Goal: Transaction & Acquisition: Book appointment/travel/reservation

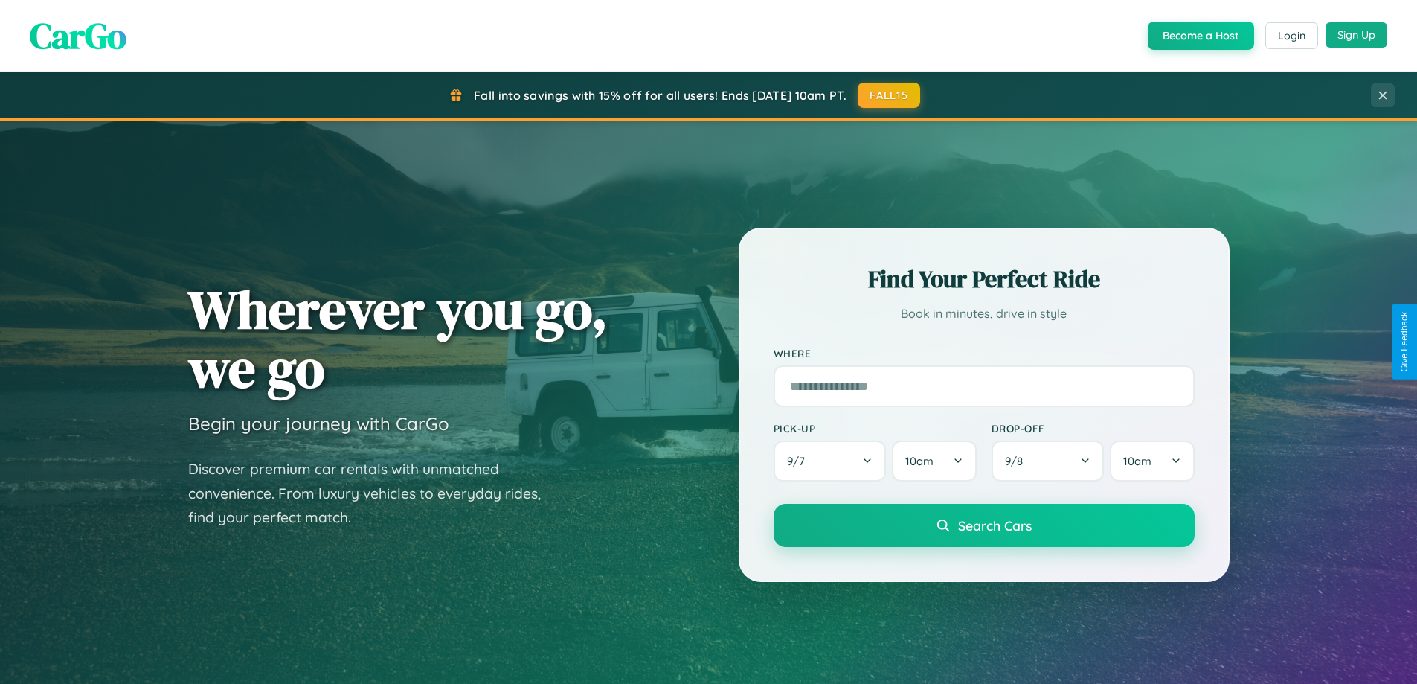
click at [1356, 35] on button "Sign Up" at bounding box center [1357, 34] width 62 height 25
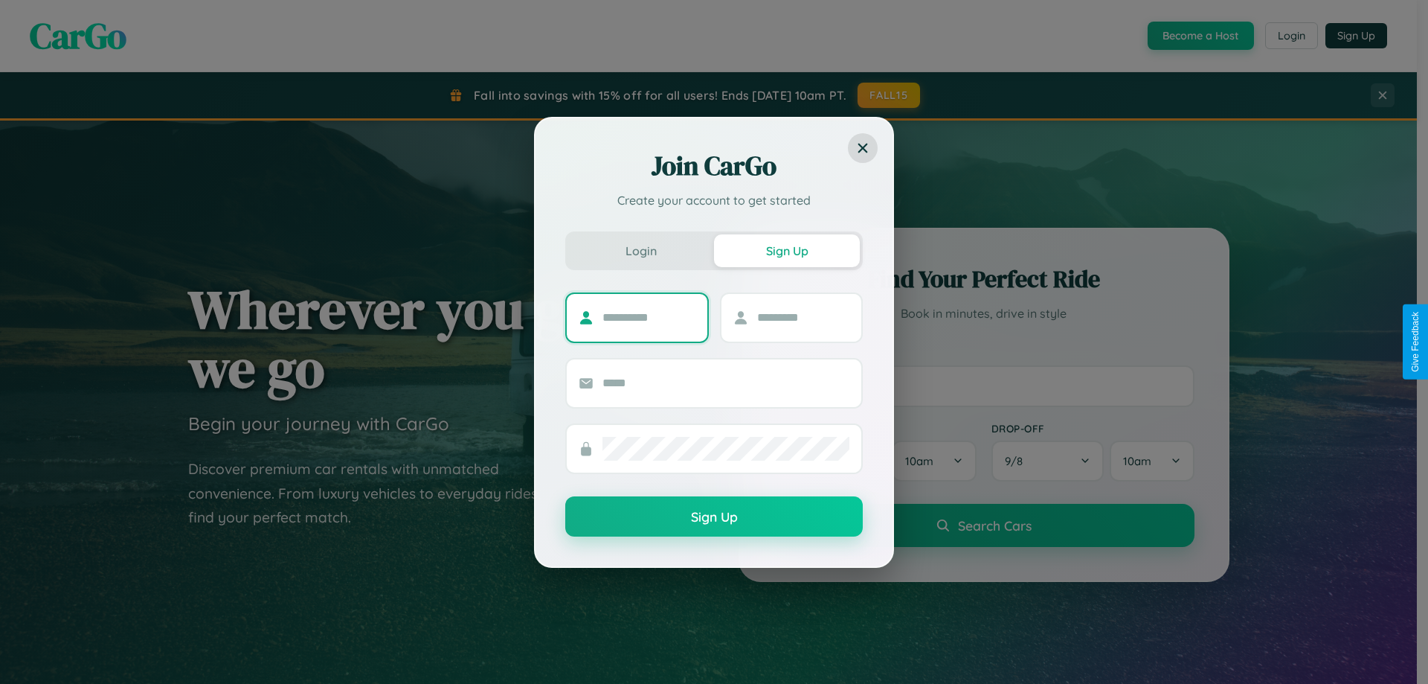
click at [649, 317] on input "text" at bounding box center [649, 318] width 93 height 24
type input "*******"
click at [803, 317] on input "text" at bounding box center [803, 318] width 93 height 24
type input "******"
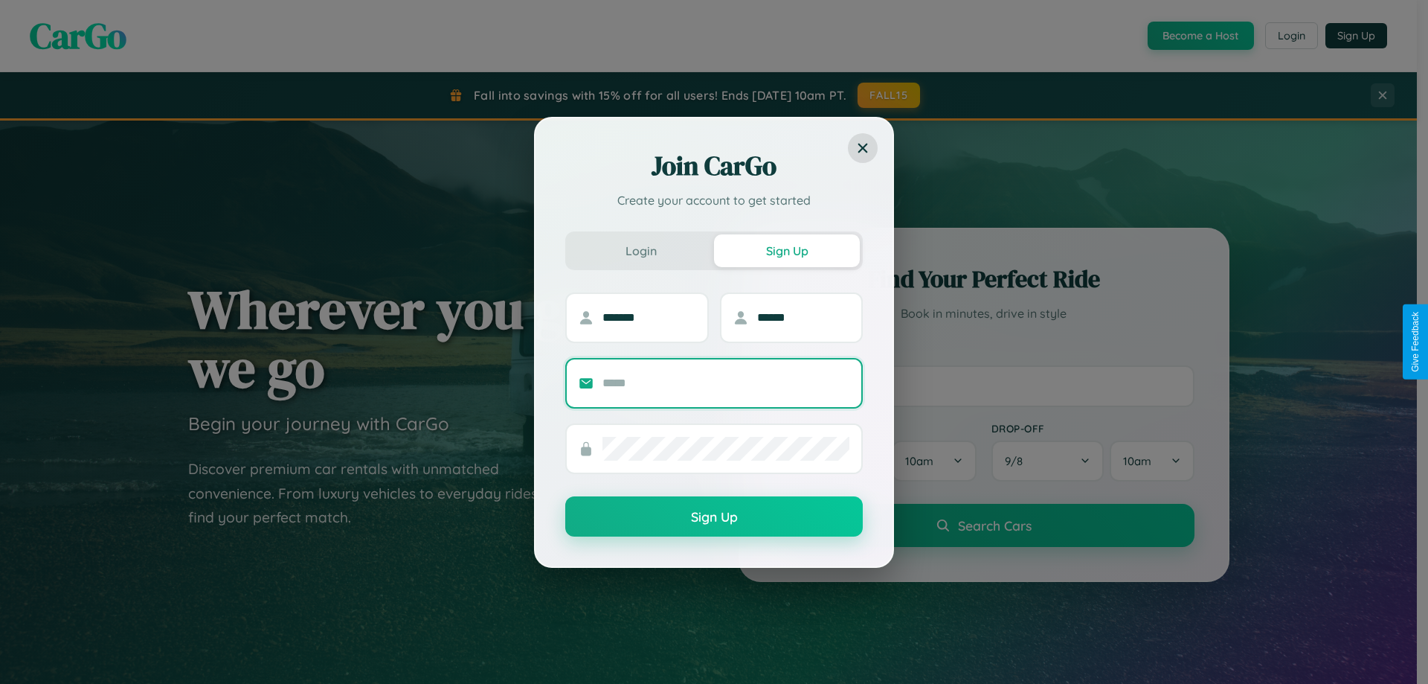
click at [726, 382] on input "text" at bounding box center [726, 383] width 247 height 24
type input "**********"
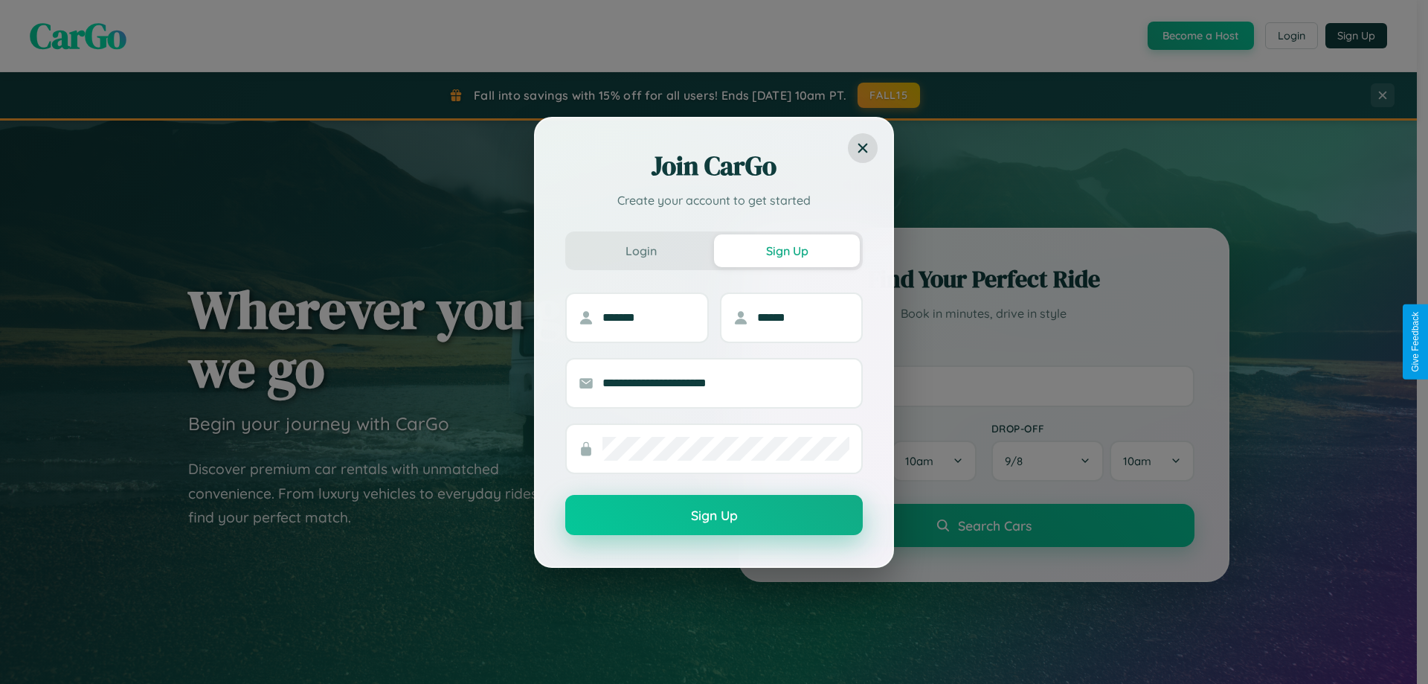
click at [714, 516] on button "Sign Up" at bounding box center [714, 515] width 298 height 40
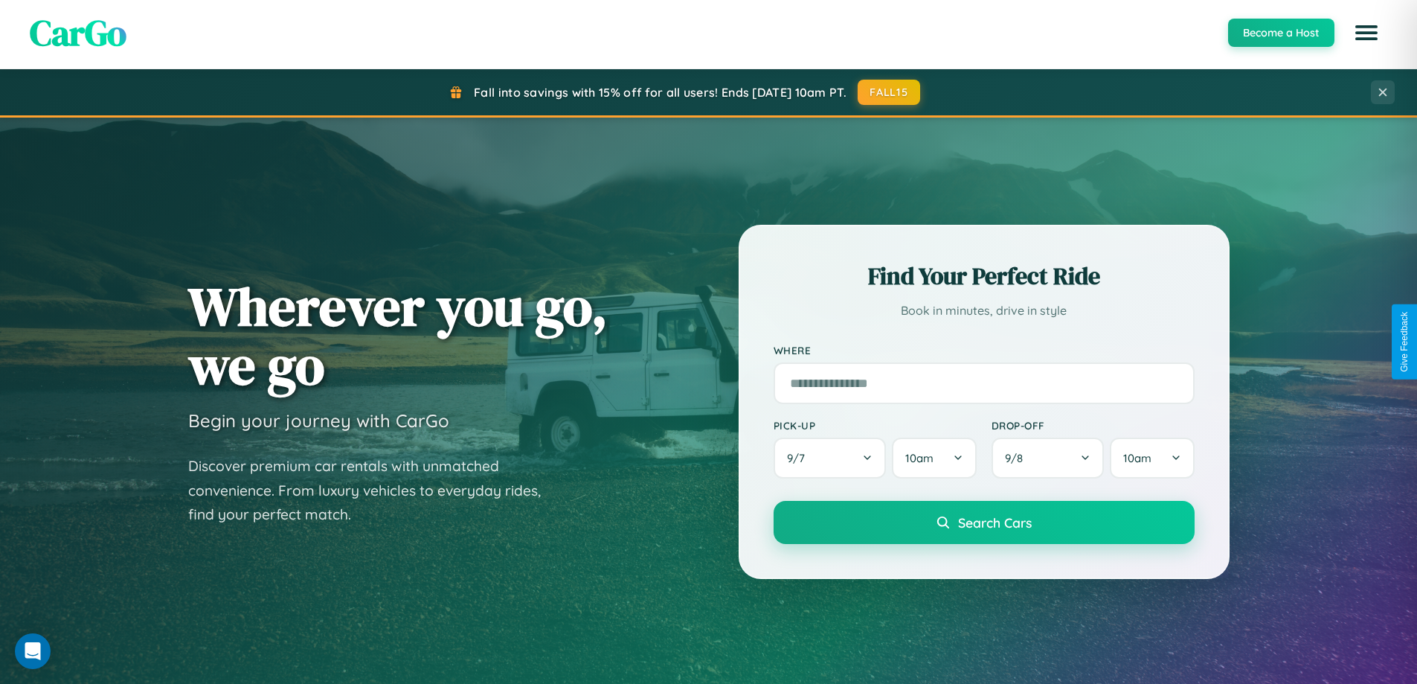
scroll to position [2862, 0]
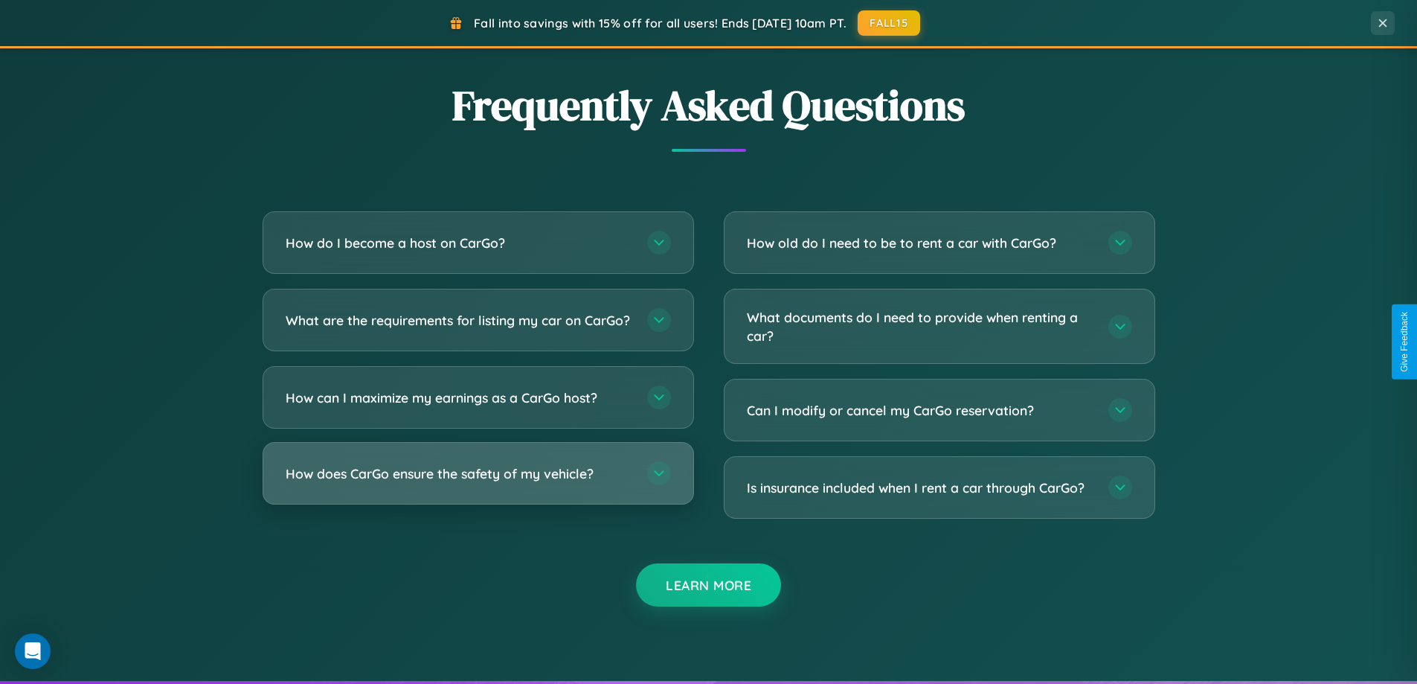
click at [478, 483] on h3 "How does CarGo ensure the safety of my vehicle?" at bounding box center [459, 473] width 347 height 19
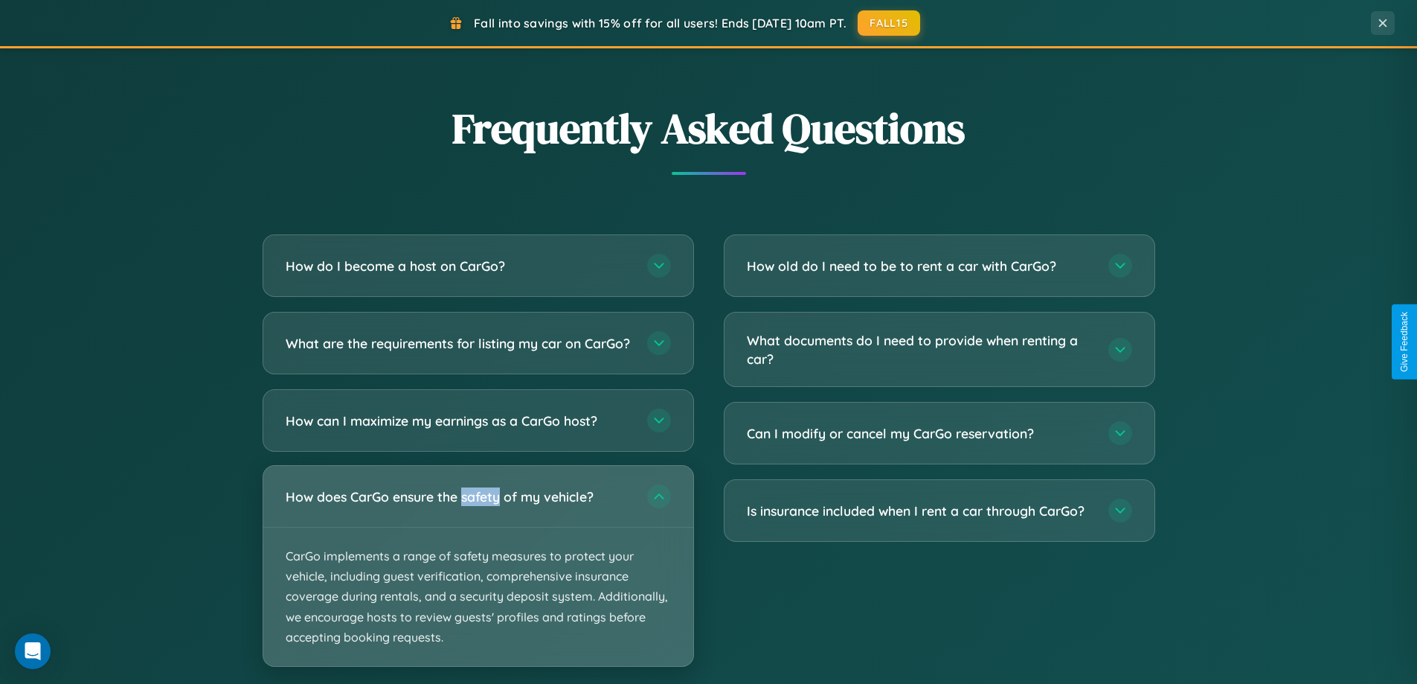
scroll to position [2569, 0]
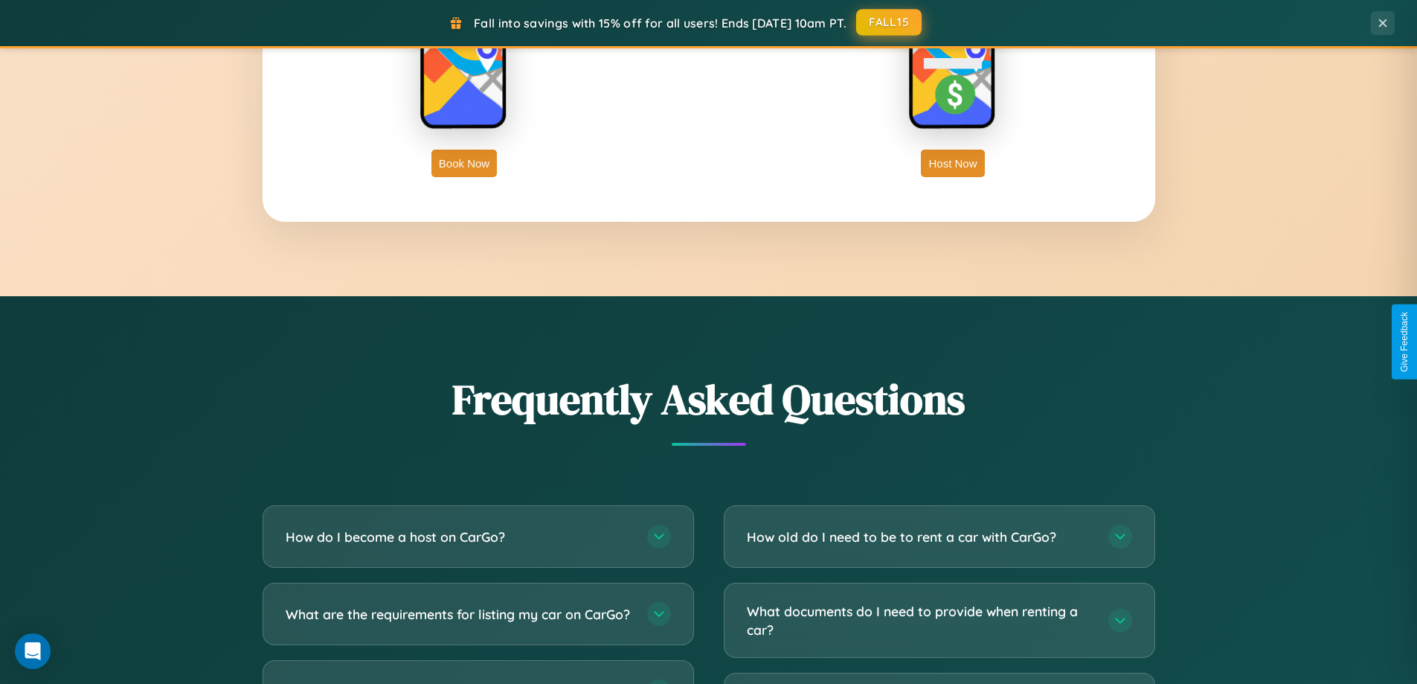
click at [890, 22] on button "FALL15" at bounding box center [888, 22] width 65 height 27
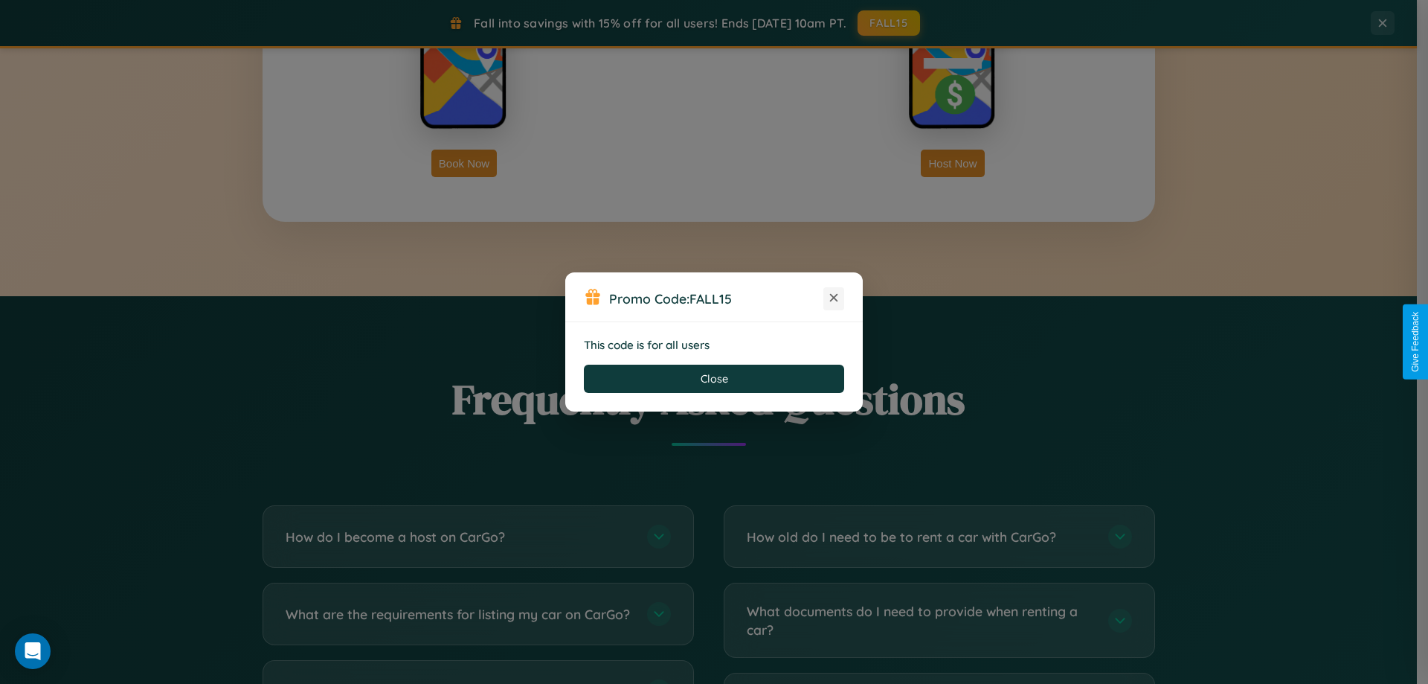
click at [834, 298] on icon at bounding box center [833, 297] width 15 height 15
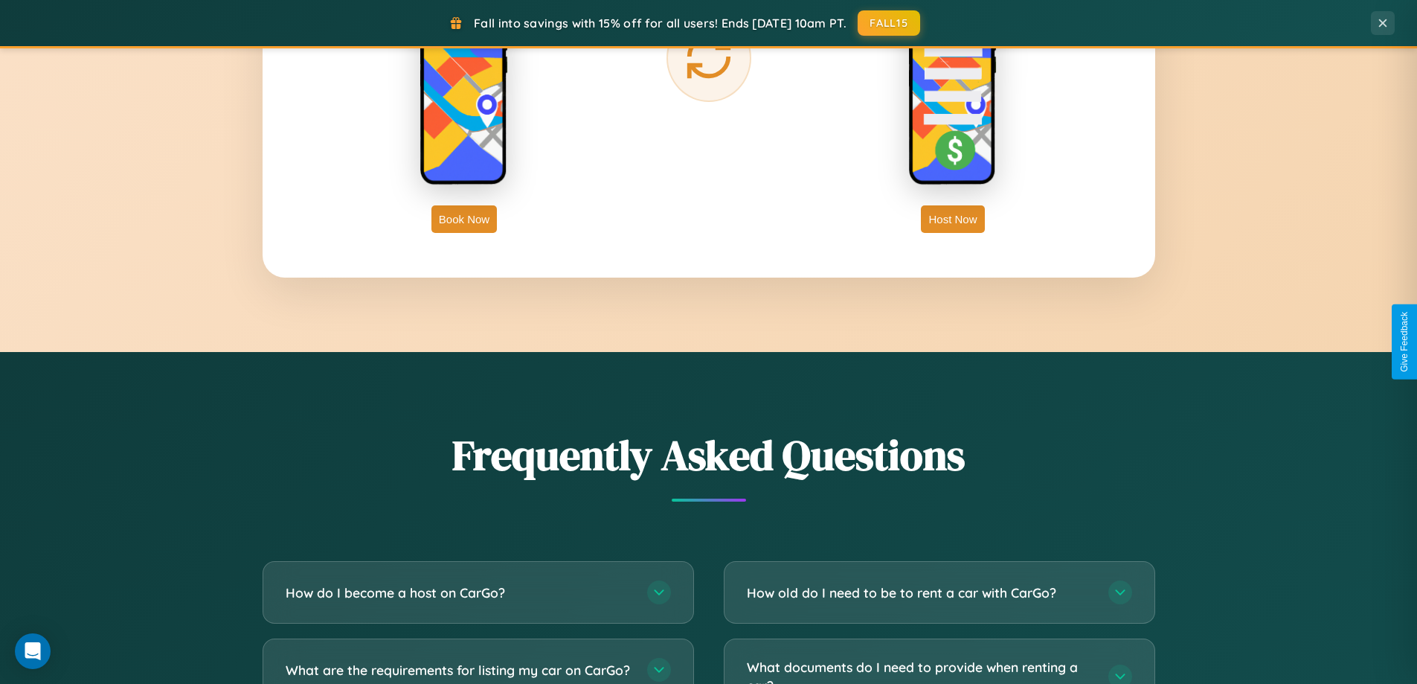
scroll to position [2390, 0]
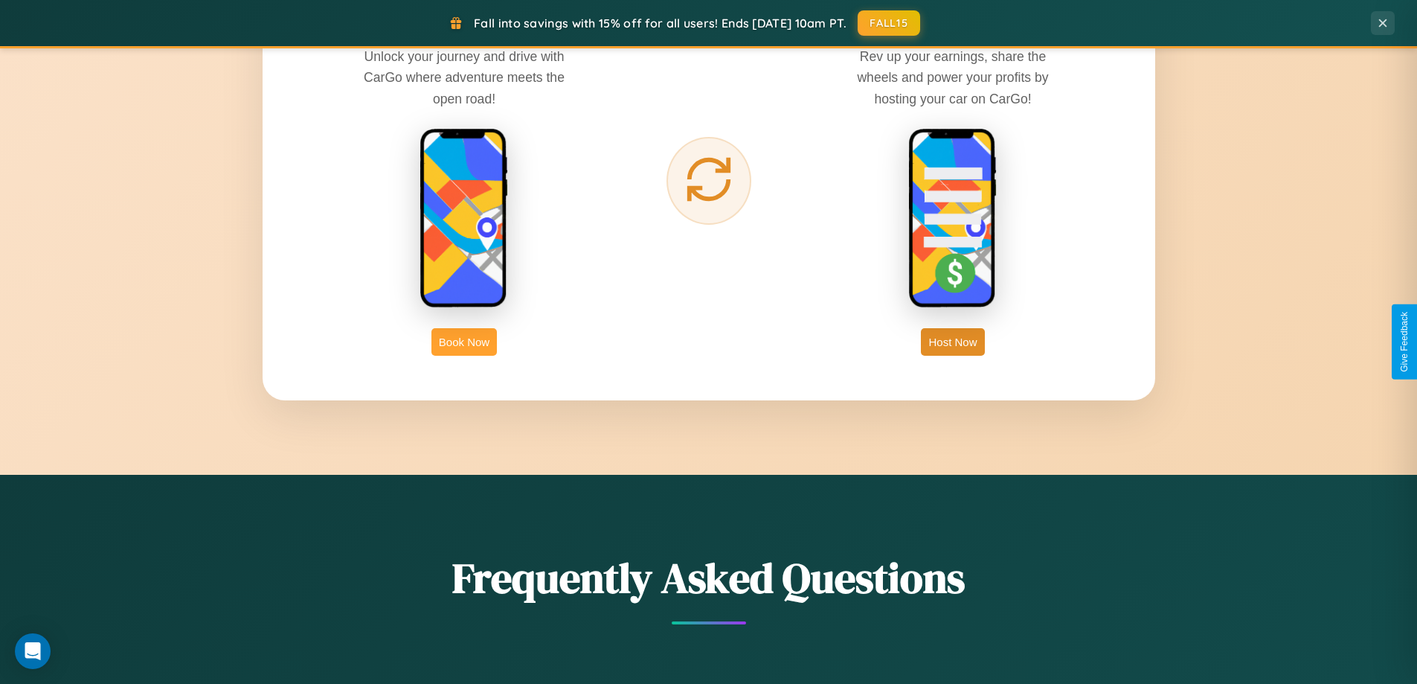
click at [464, 341] on button "Book Now" at bounding box center [463, 342] width 65 height 28
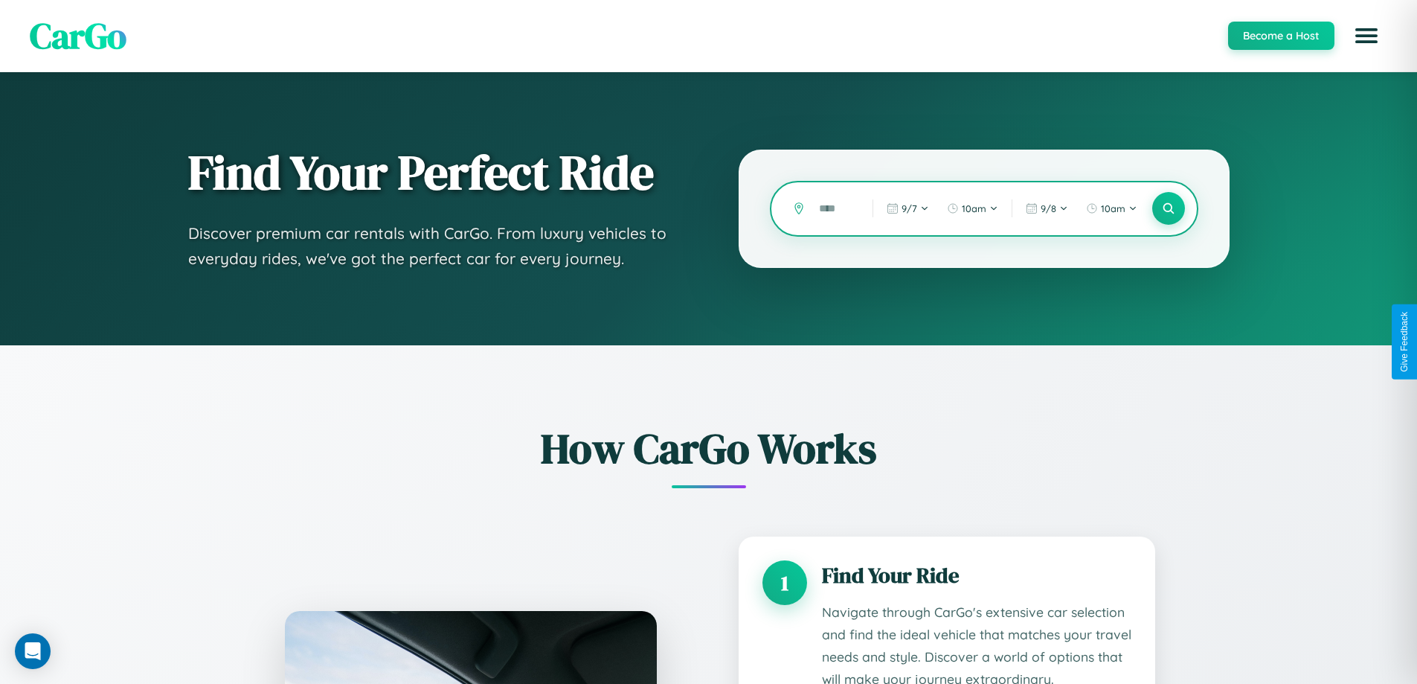
click at [835, 208] on input "text" at bounding box center [835, 209] width 46 height 26
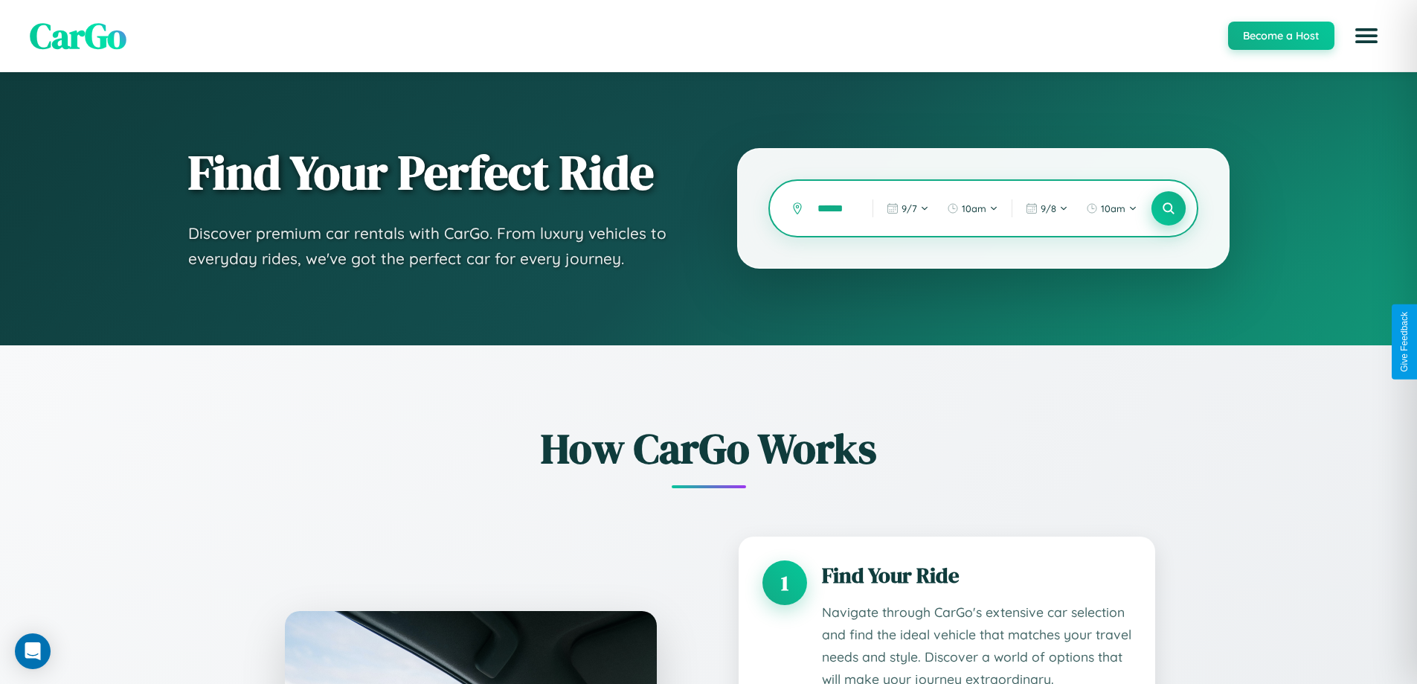
type input "******"
click at [1168, 208] on icon at bounding box center [1168, 209] width 14 height 14
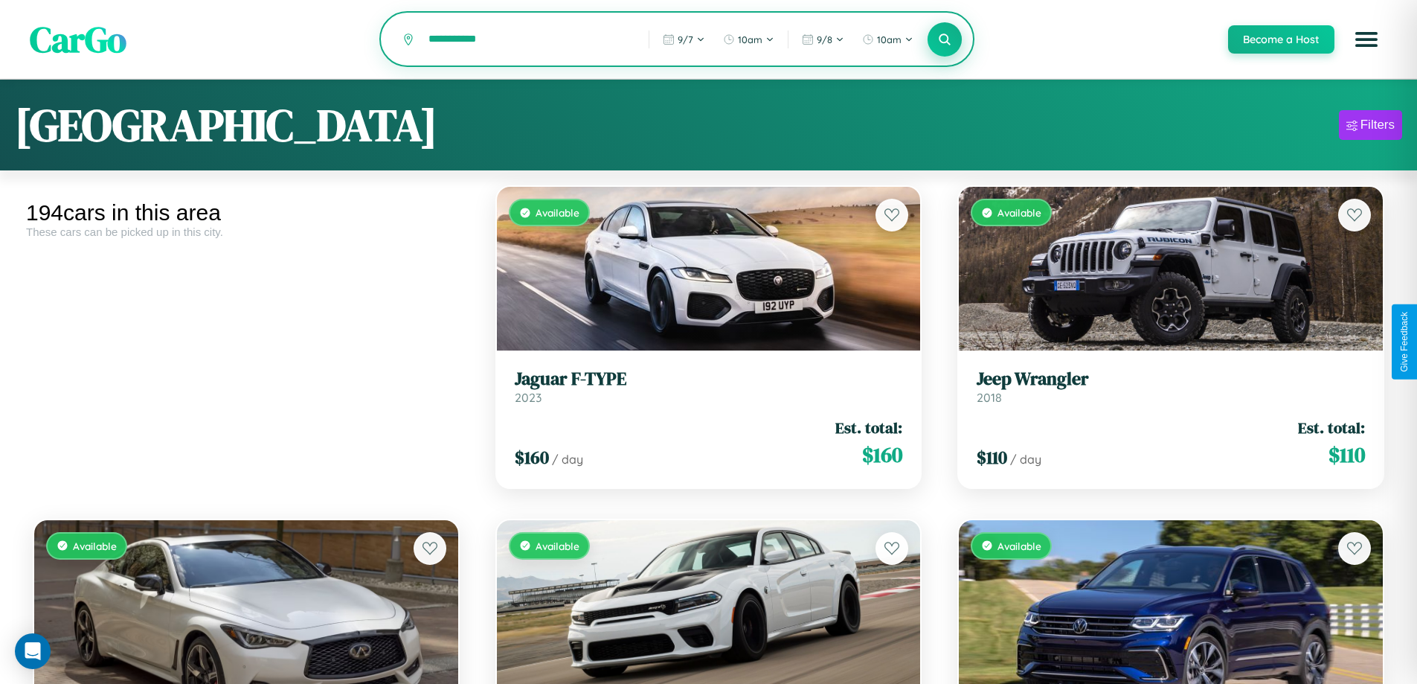
type input "**********"
click at [944, 40] on icon at bounding box center [945, 39] width 14 height 14
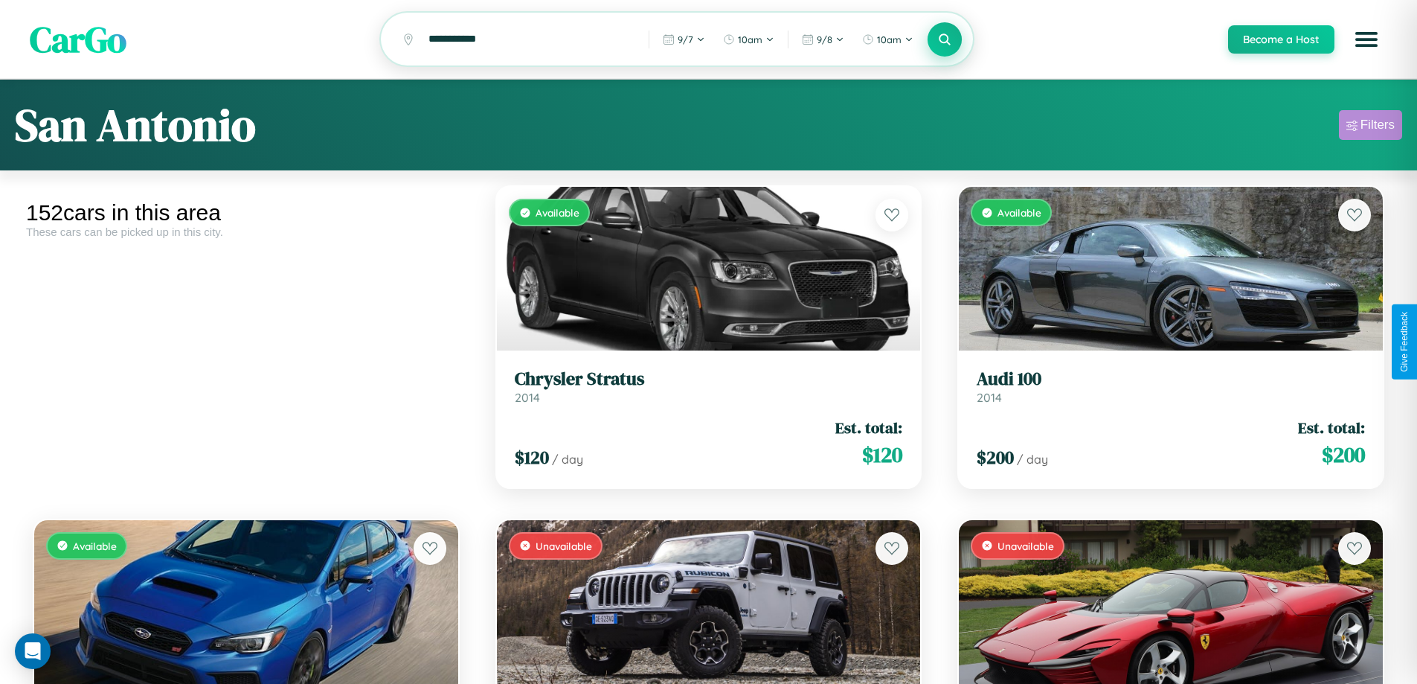
click at [1370, 127] on div "Filters" at bounding box center [1378, 125] width 34 height 15
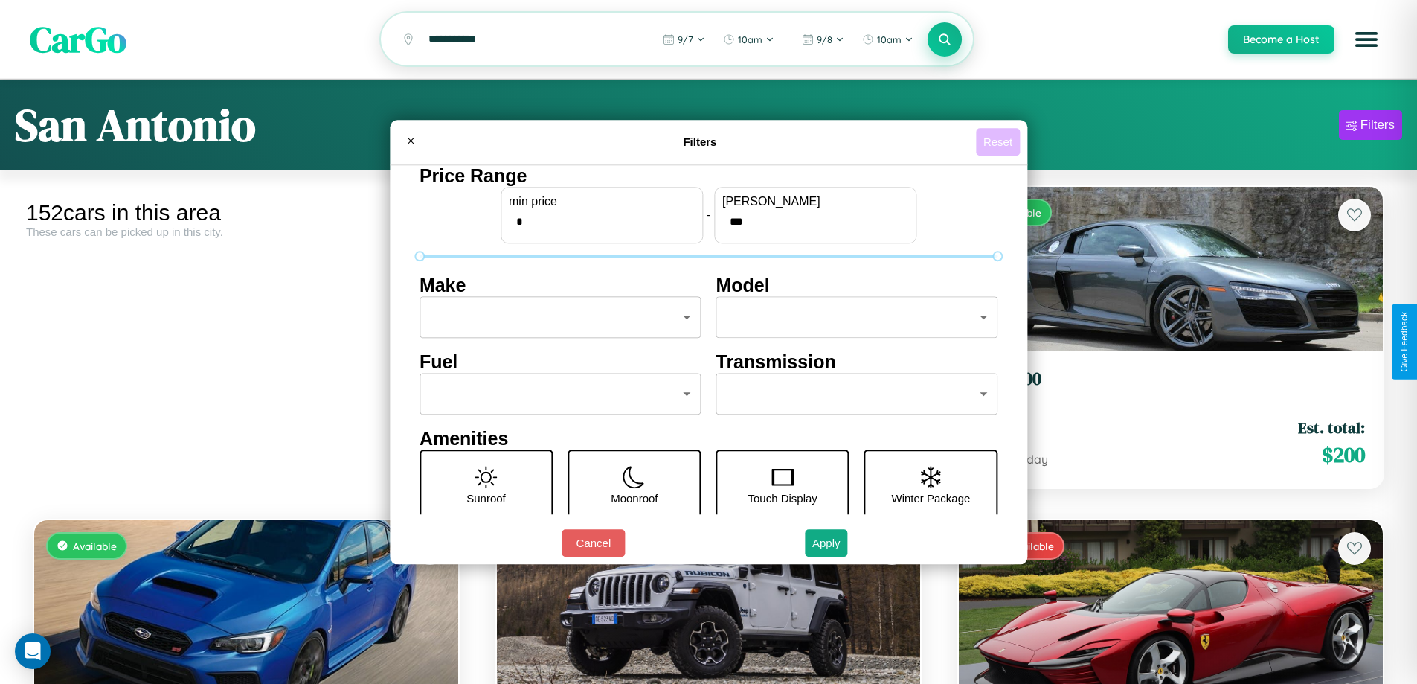
click at [1000, 141] on button "Reset" at bounding box center [998, 142] width 44 height 28
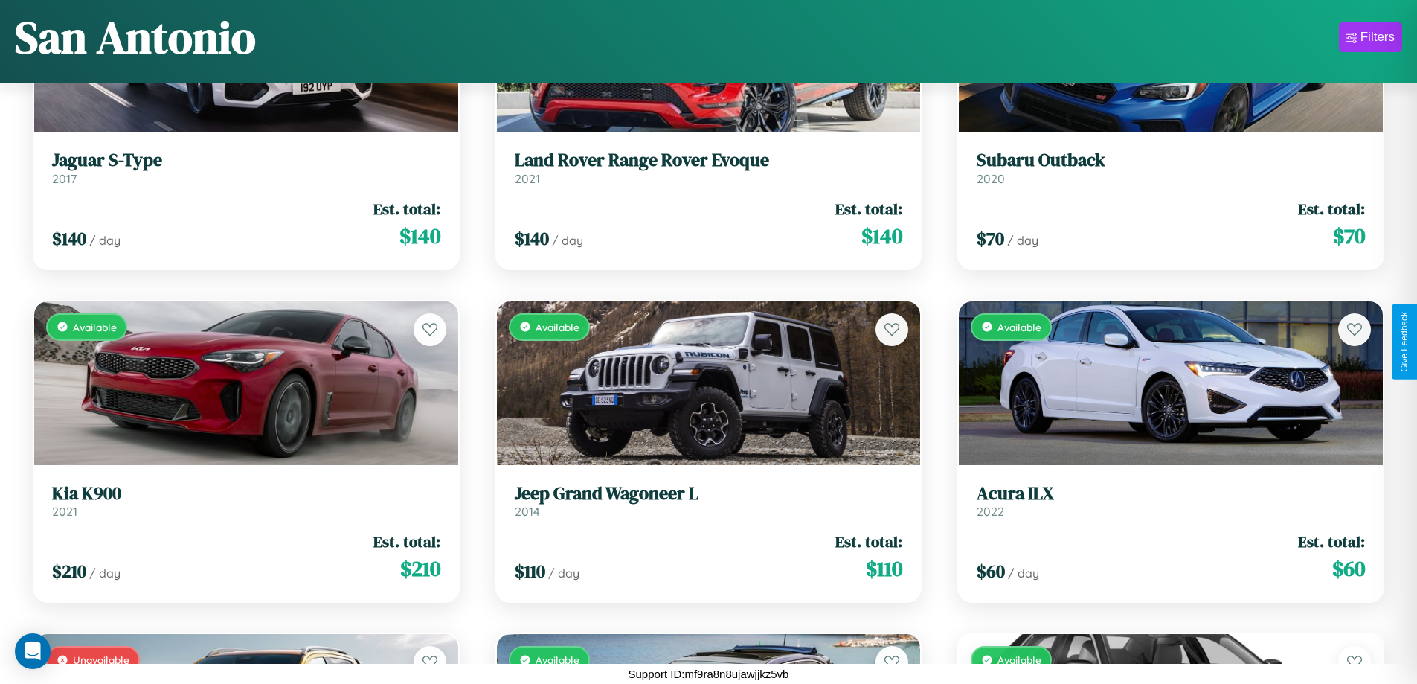
scroll to position [14200, 0]
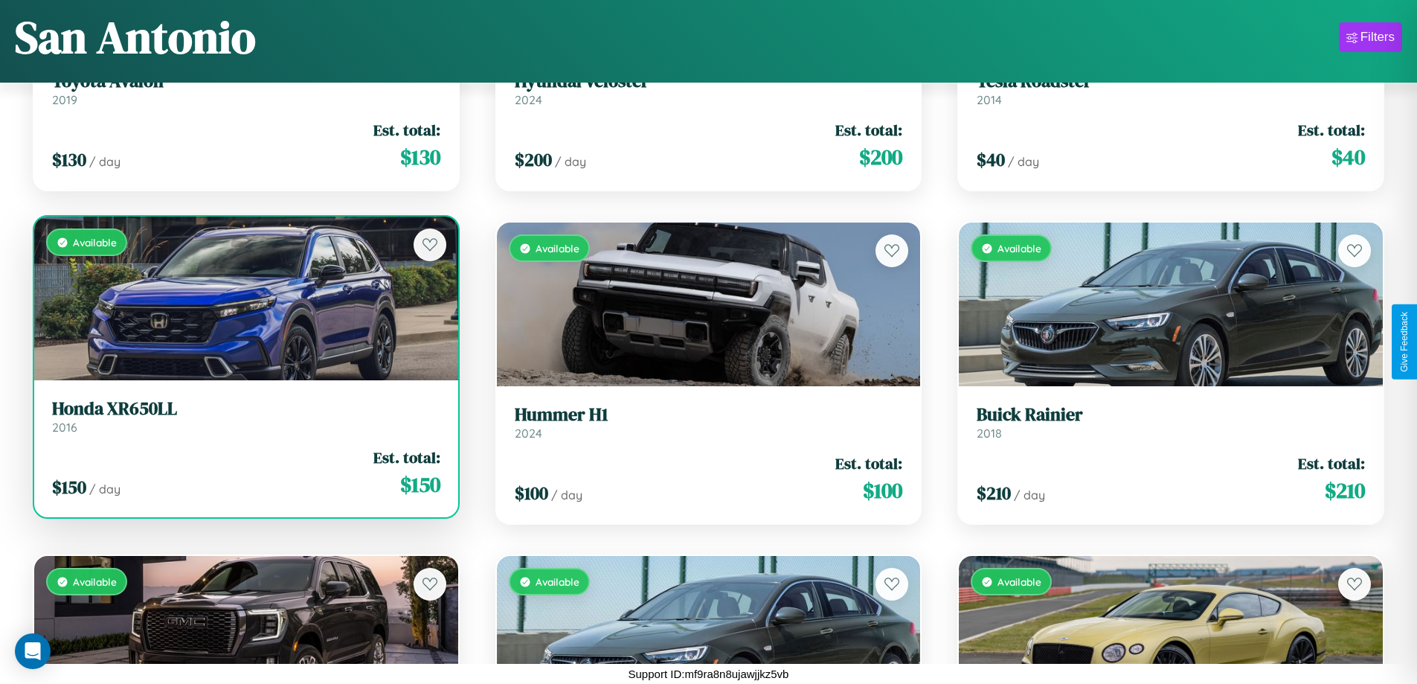
click at [244, 420] on link "Honda XR650LL 2016" at bounding box center [246, 416] width 388 height 36
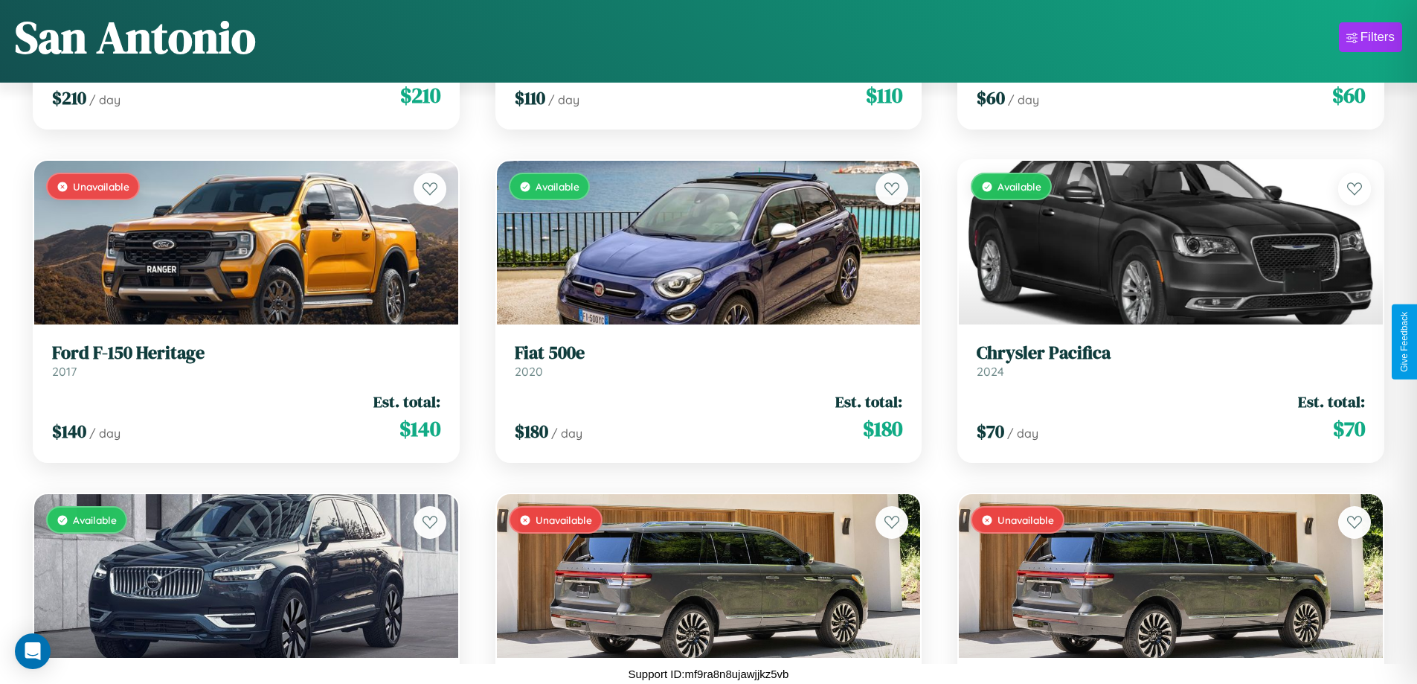
scroll to position [10869, 0]
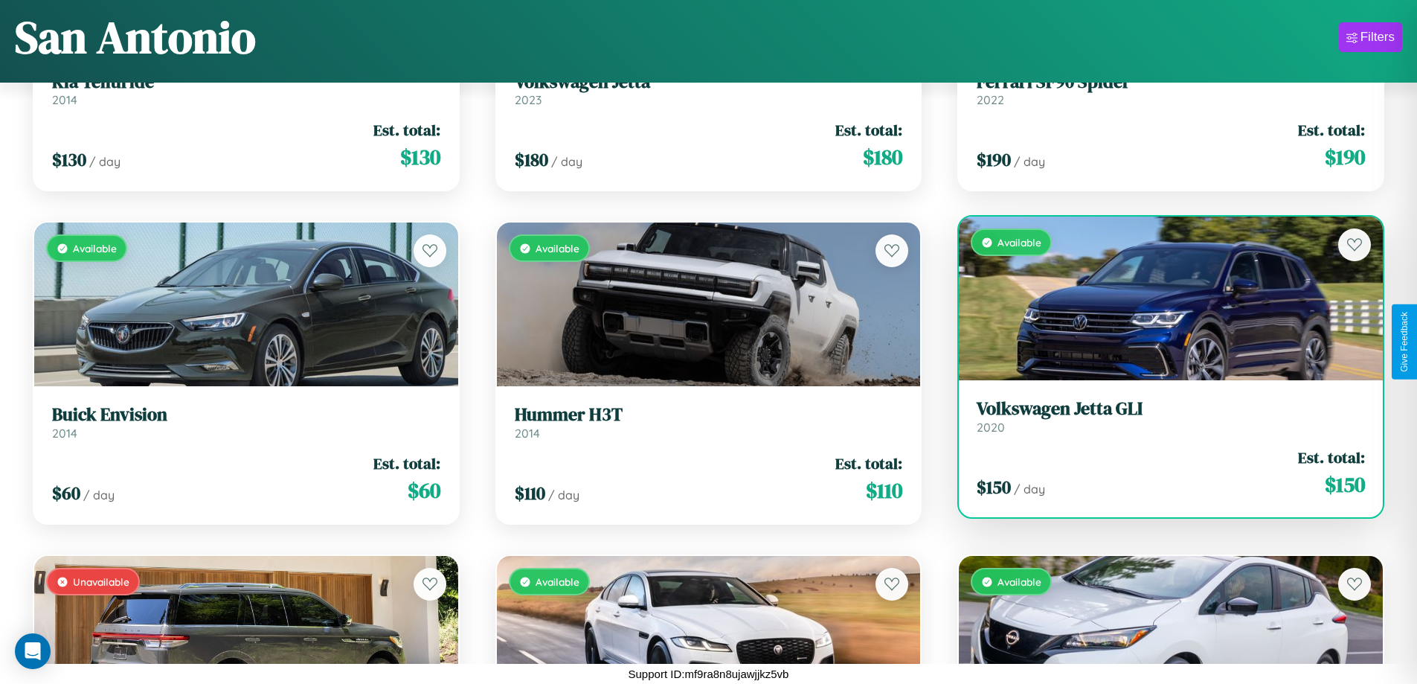
click at [1161, 422] on link "Volkswagen Jetta GLI 2020" at bounding box center [1171, 416] width 388 height 36
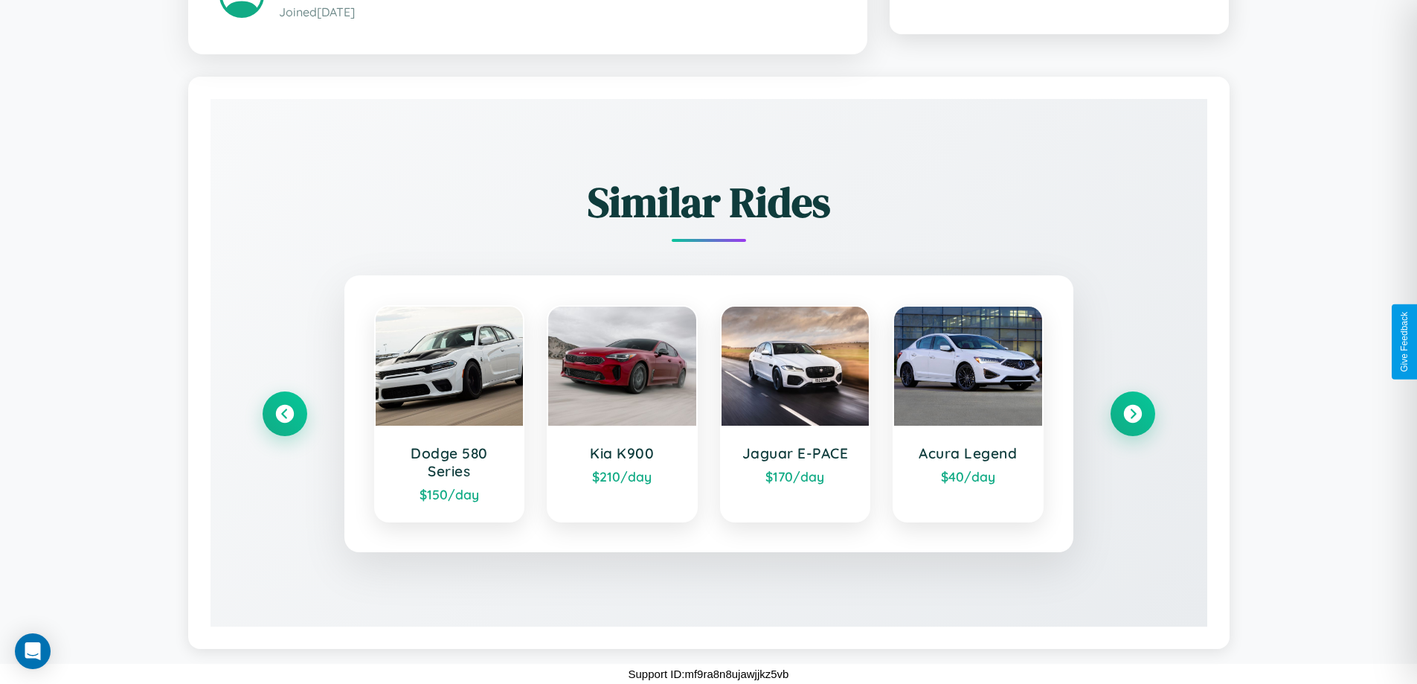
scroll to position [848, 0]
click at [1132, 414] on icon at bounding box center [1133, 414] width 20 height 20
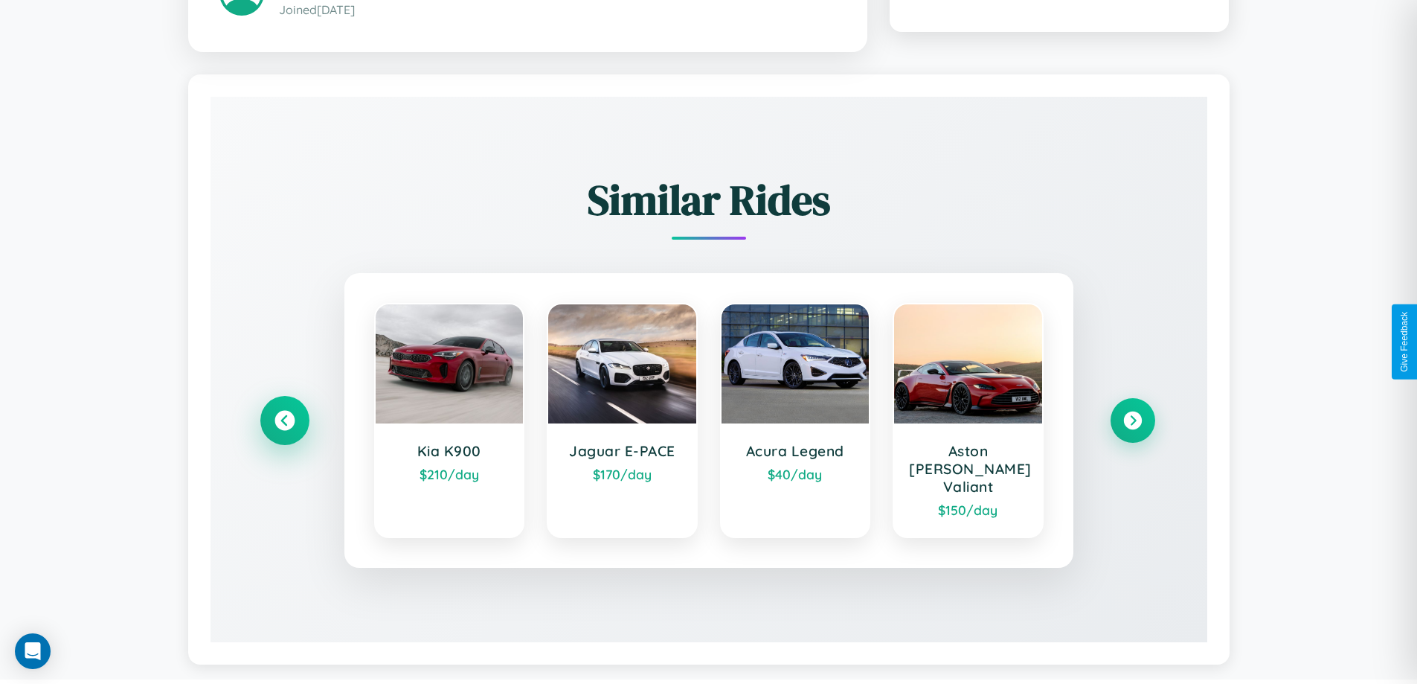
click at [284, 414] on icon at bounding box center [284, 421] width 20 height 20
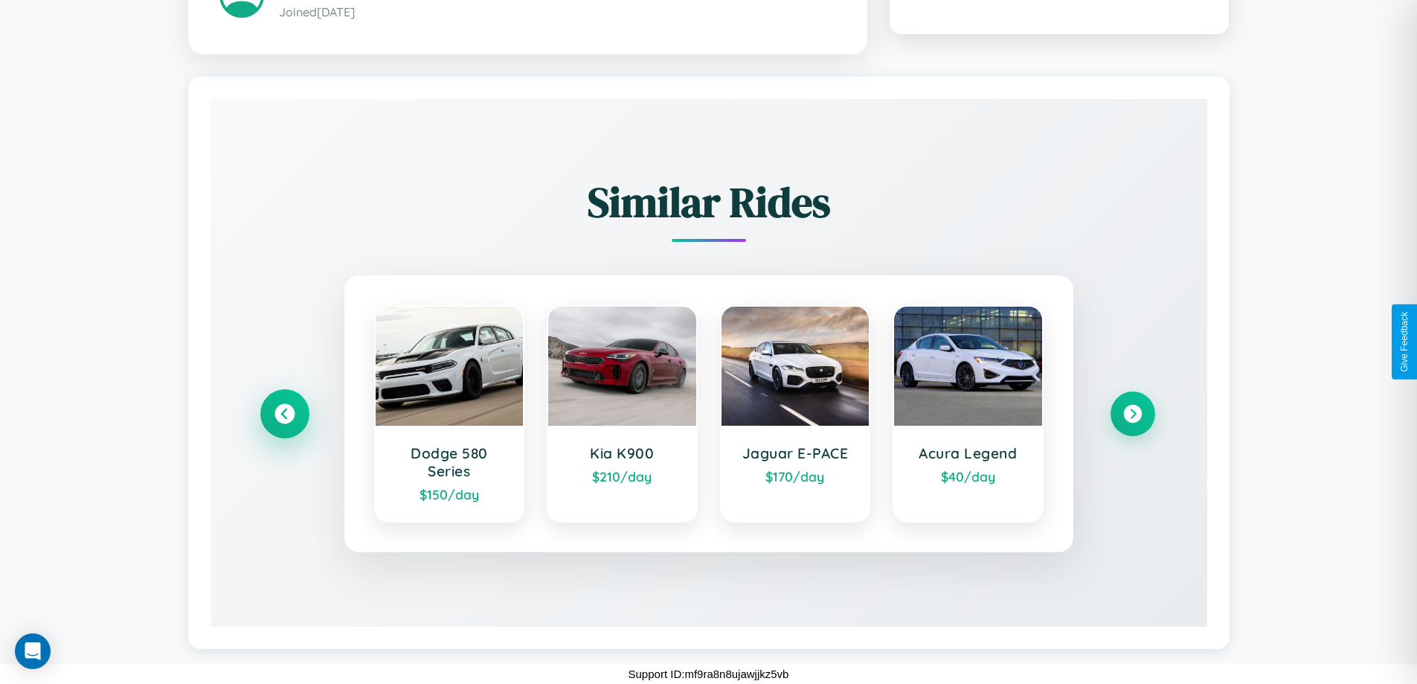
click at [284, 414] on icon at bounding box center [284, 414] width 20 height 20
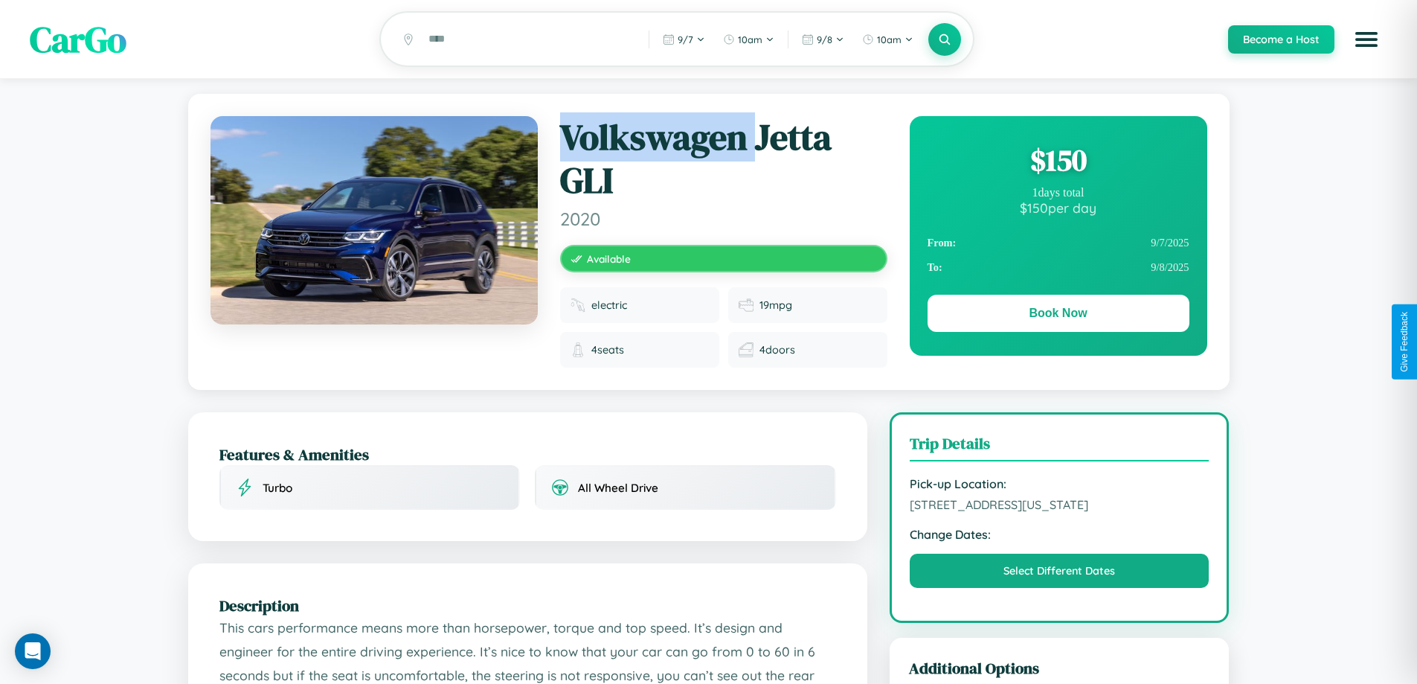
click at [1058, 162] on div "$ 150" at bounding box center [1059, 160] width 262 height 40
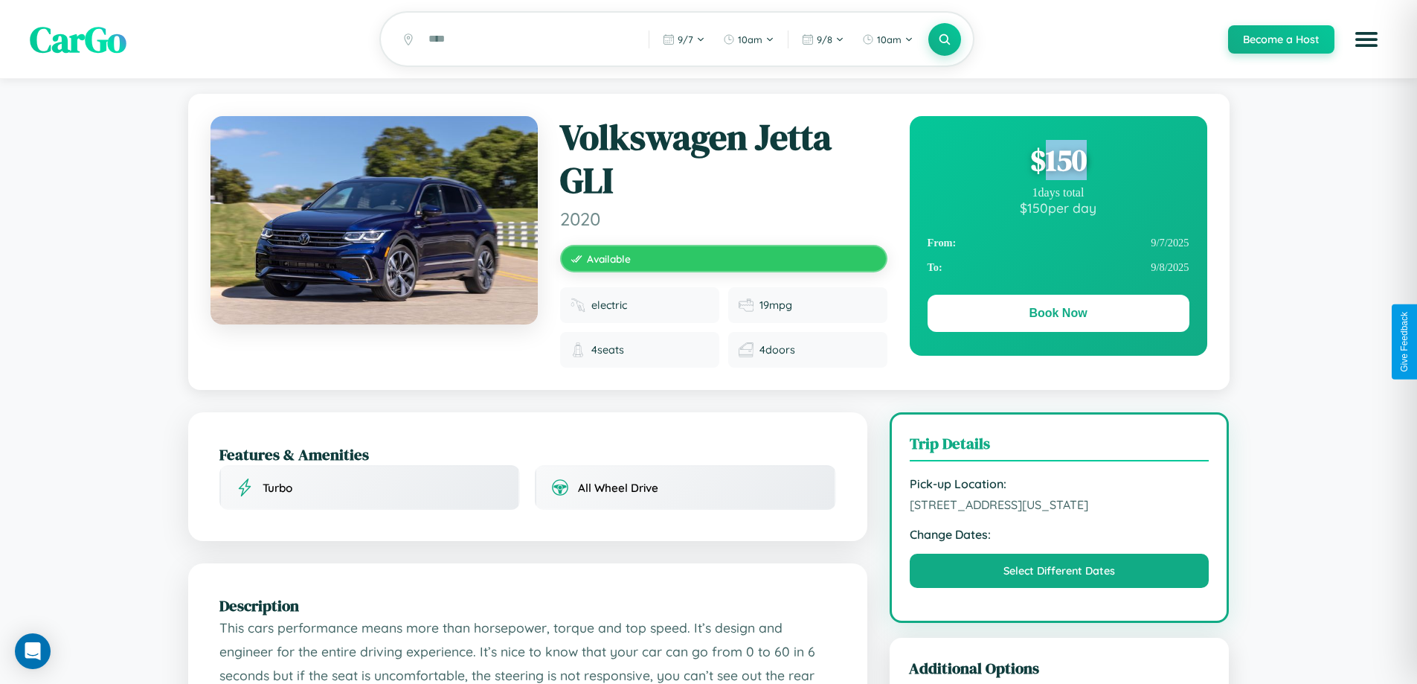
click at [1058, 162] on div "$ 150" at bounding box center [1059, 160] width 262 height 40
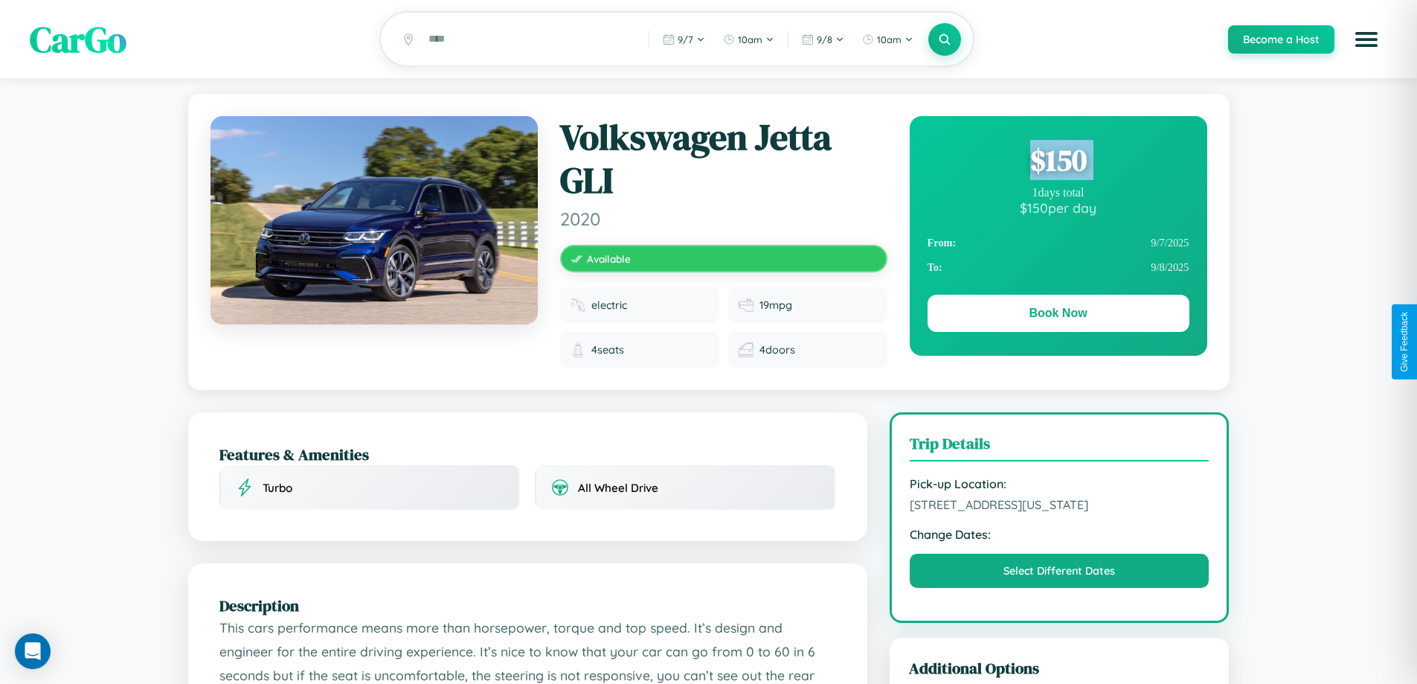
click at [1058, 162] on div "$ 150" at bounding box center [1059, 160] width 262 height 40
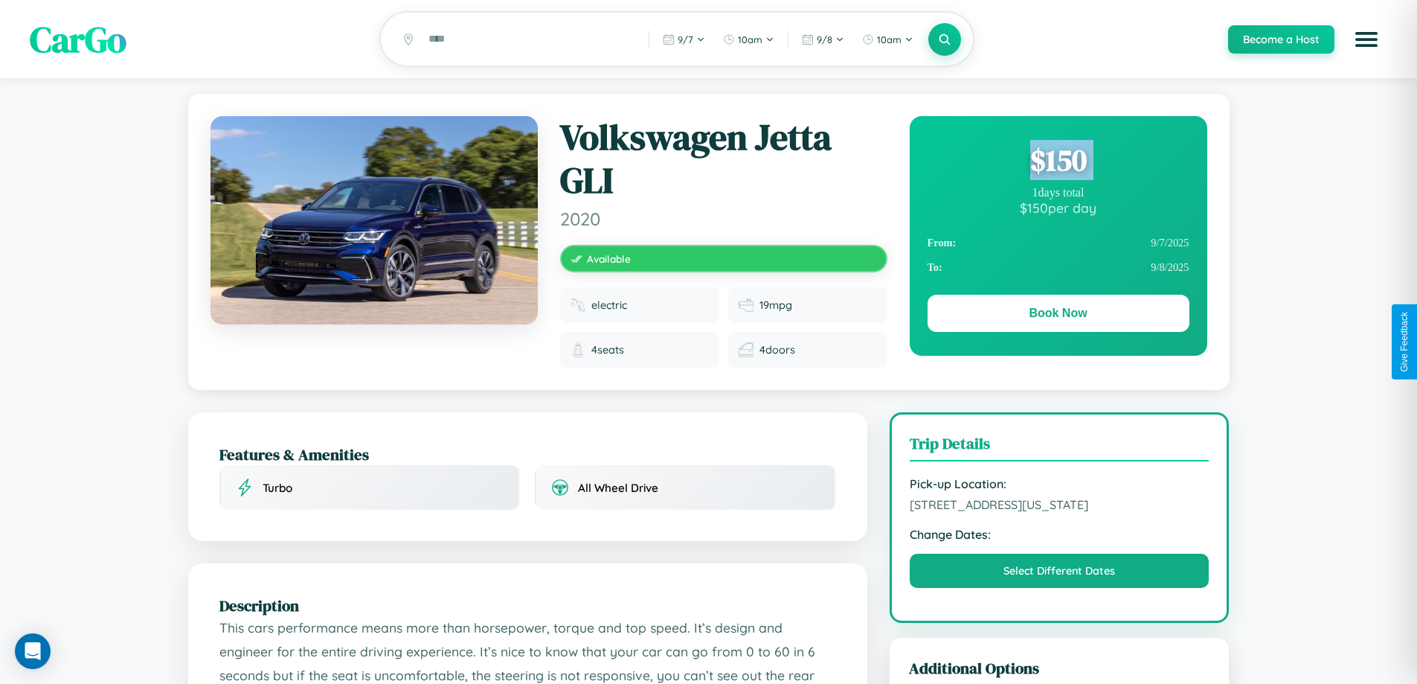
click at [1058, 162] on div "$ 150" at bounding box center [1059, 160] width 262 height 40
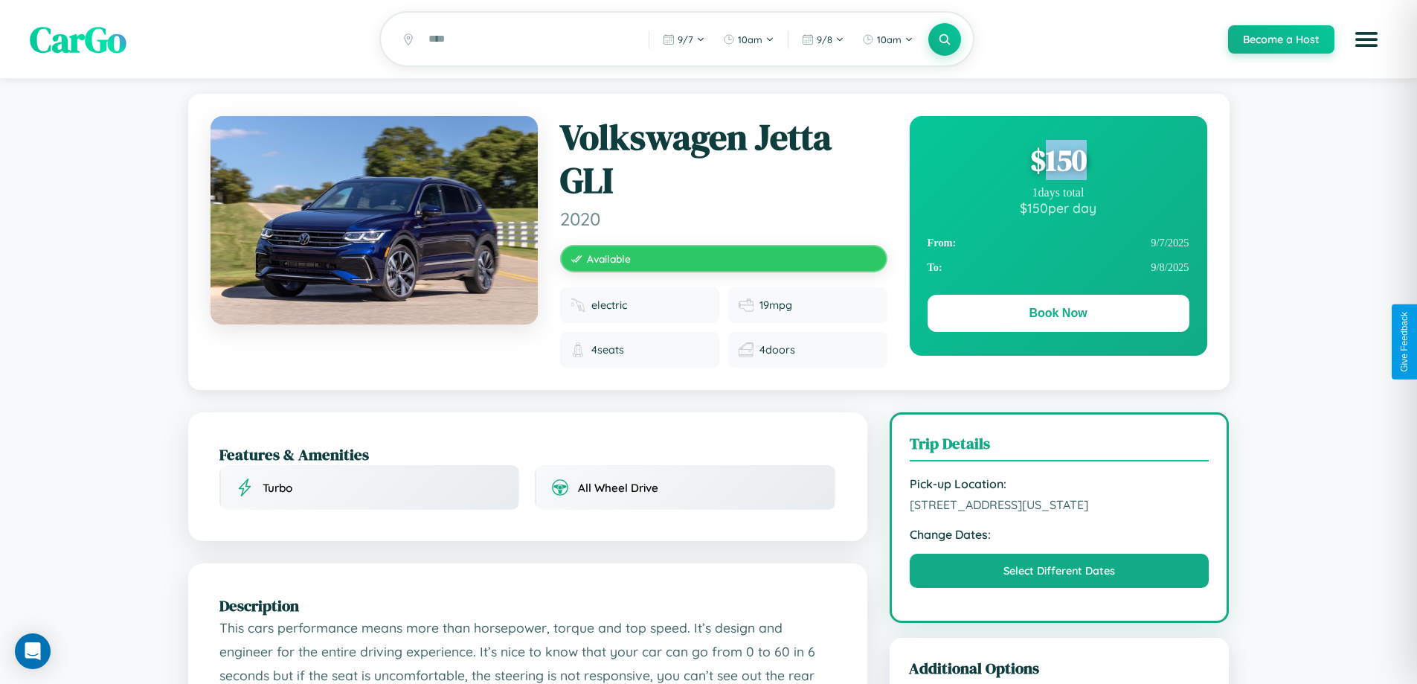
click at [1058, 162] on div "$ 150" at bounding box center [1059, 160] width 262 height 40
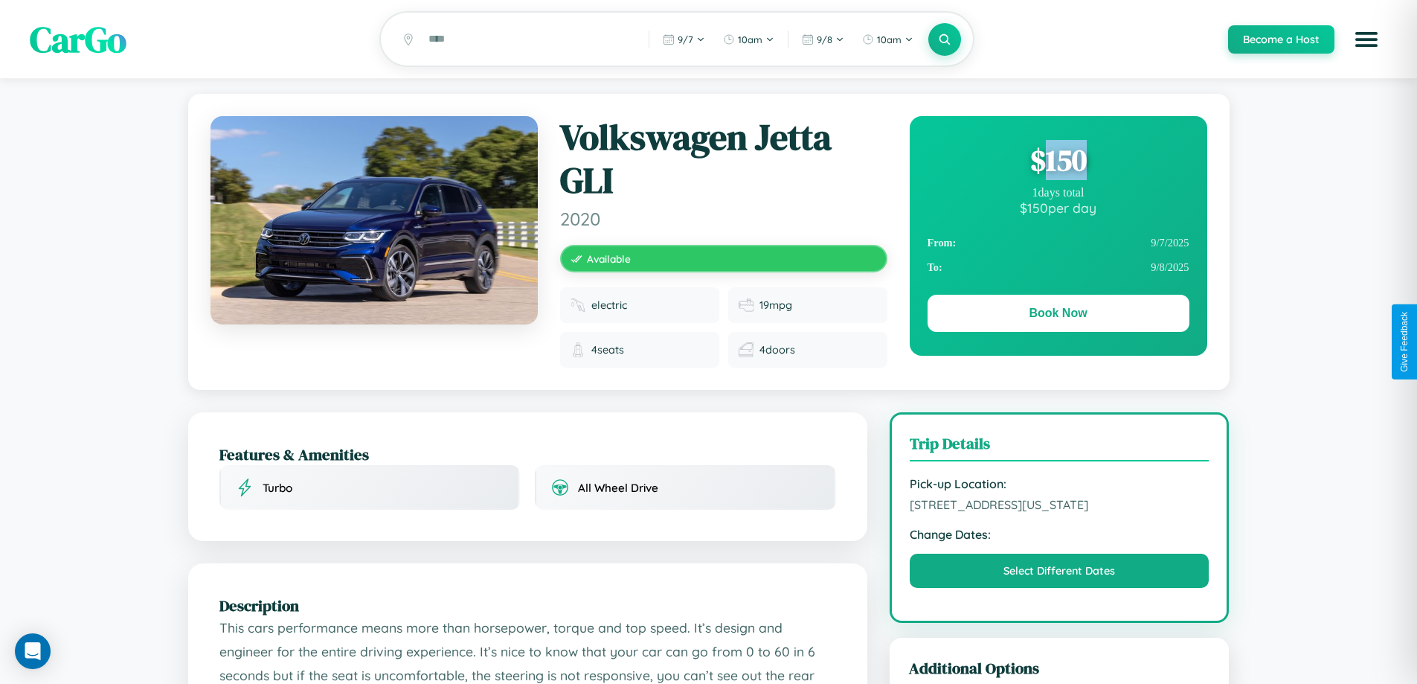
click at [1058, 162] on div "$ 150" at bounding box center [1059, 160] width 262 height 40
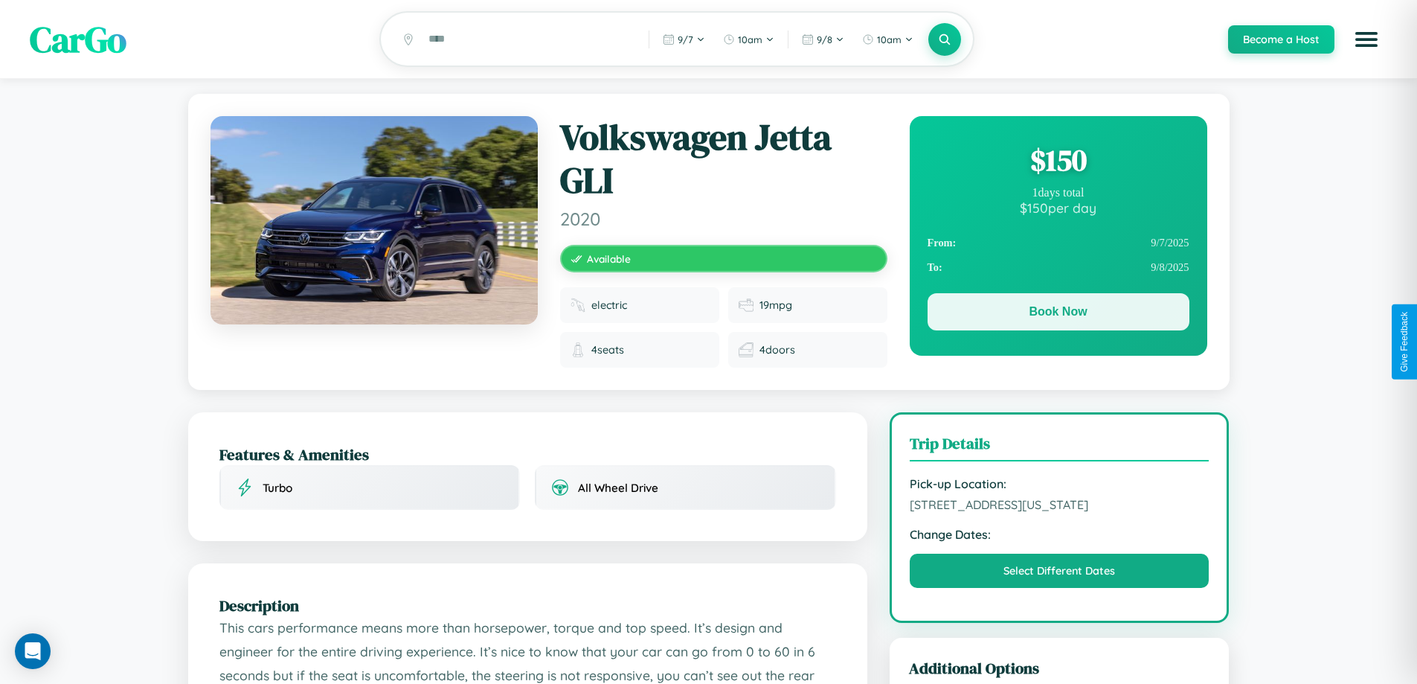
click at [1058, 315] on button "Book Now" at bounding box center [1059, 311] width 262 height 37
